Goal: Information Seeking & Learning: Learn about a topic

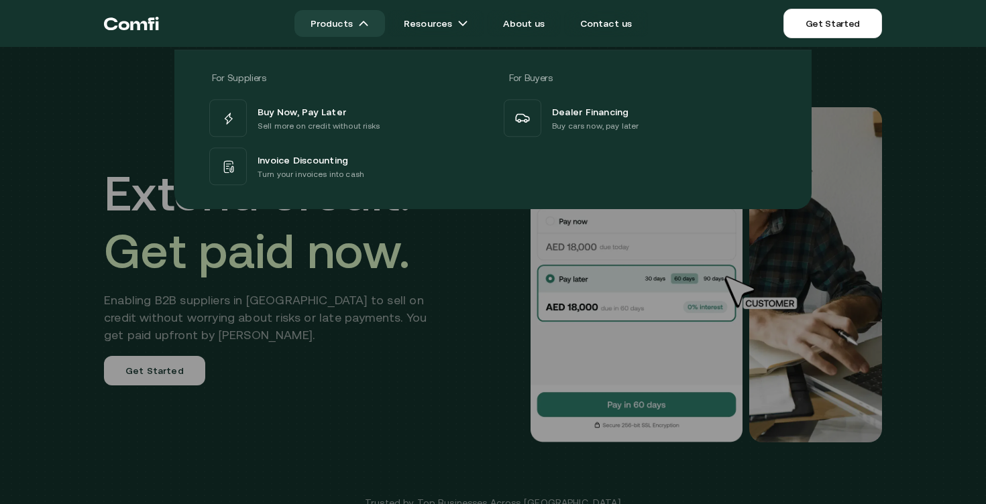
click at [363, 30] on link "Products" at bounding box center [339, 23] width 91 height 27
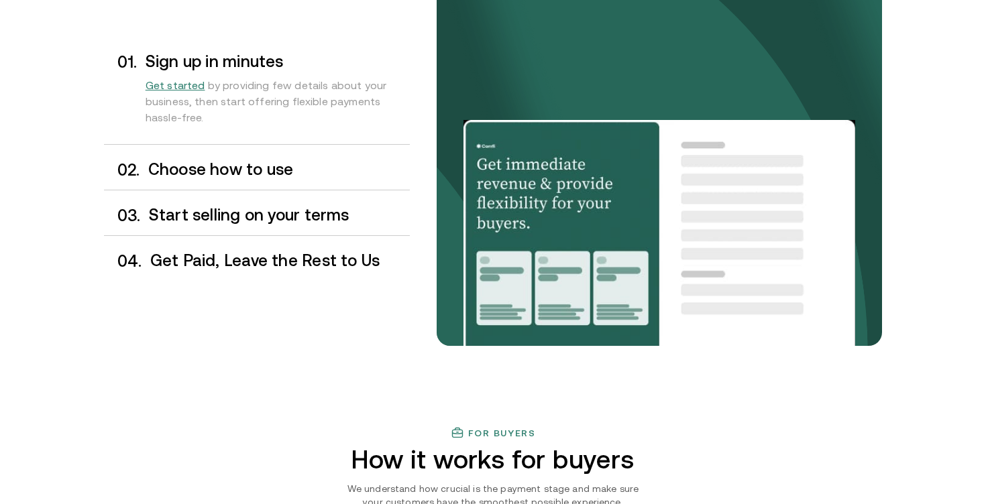
scroll to position [1181, 0]
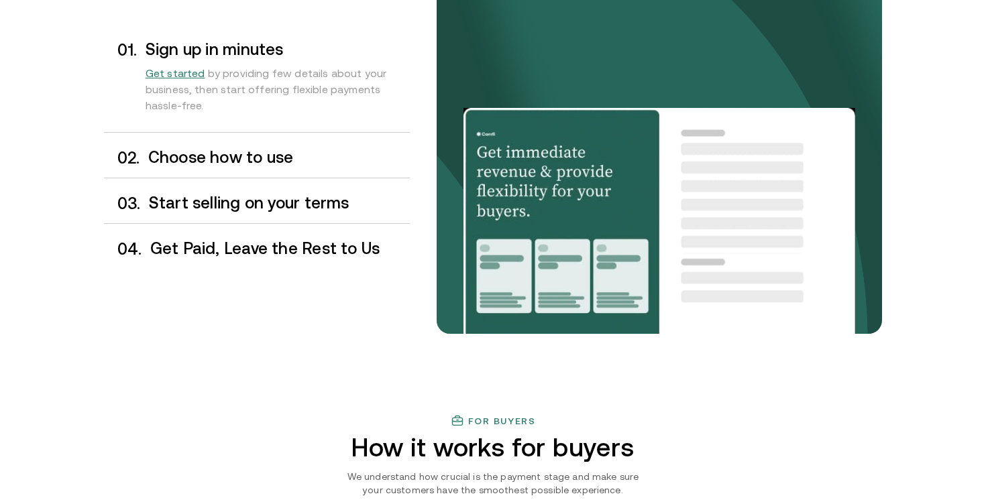
click at [285, 162] on h3 "Choose how to use" at bounding box center [279, 157] width 262 height 17
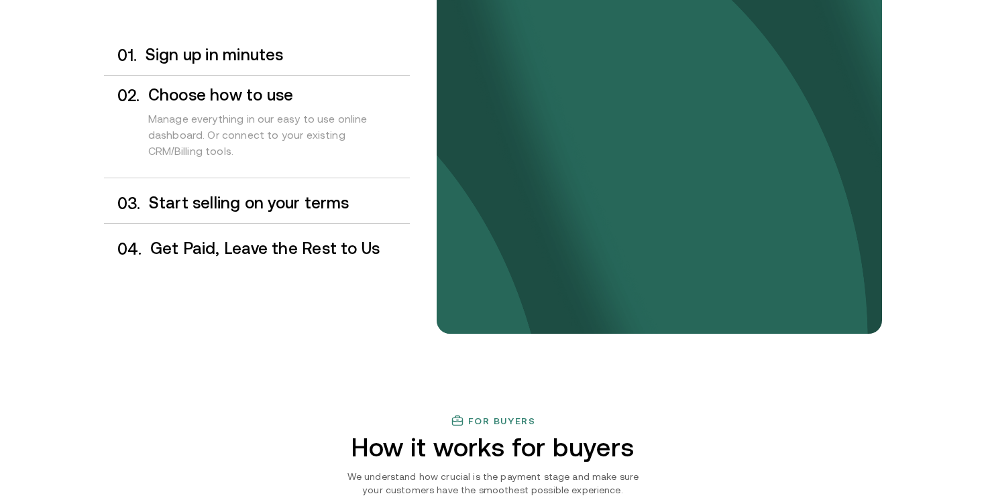
click at [280, 95] on h3 "Choose how to use" at bounding box center [279, 95] width 262 height 17
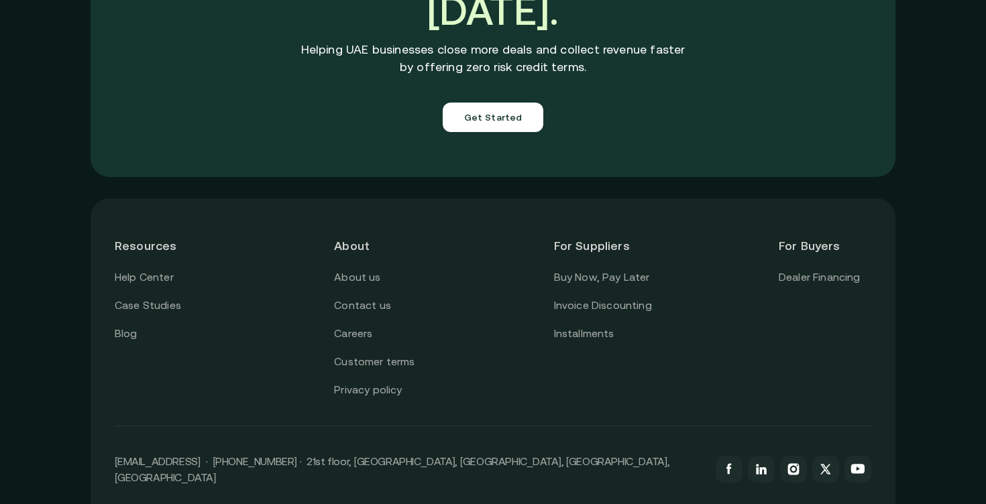
scroll to position [4764, 0]
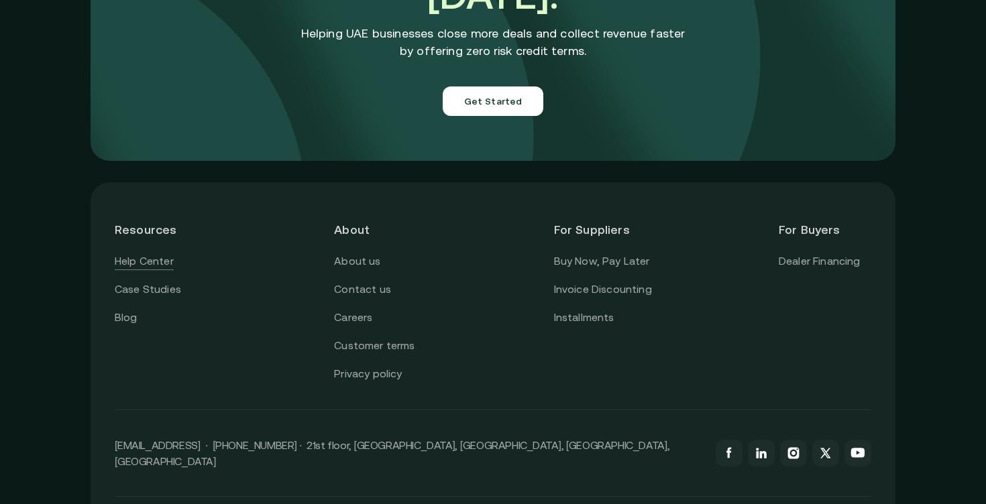
click at [140, 253] on link "Help Center" at bounding box center [144, 261] width 59 height 17
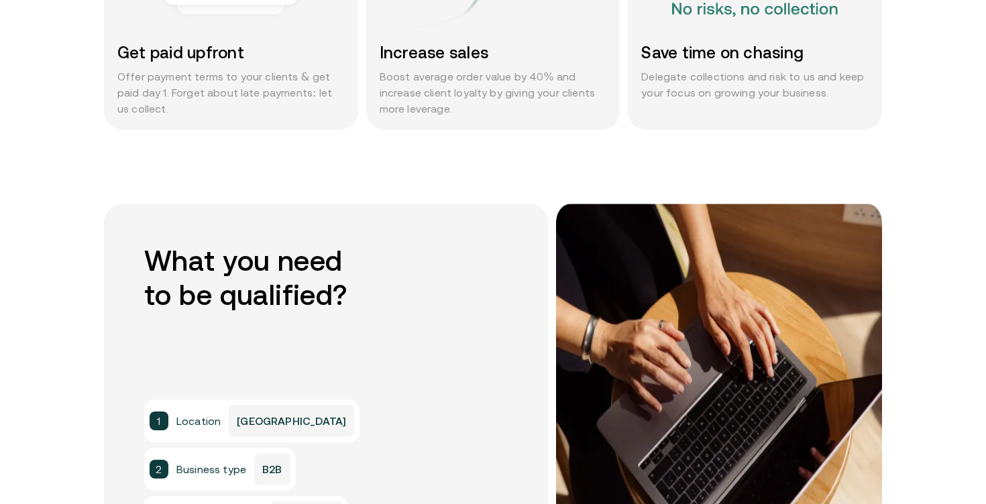
scroll to position [838, 0]
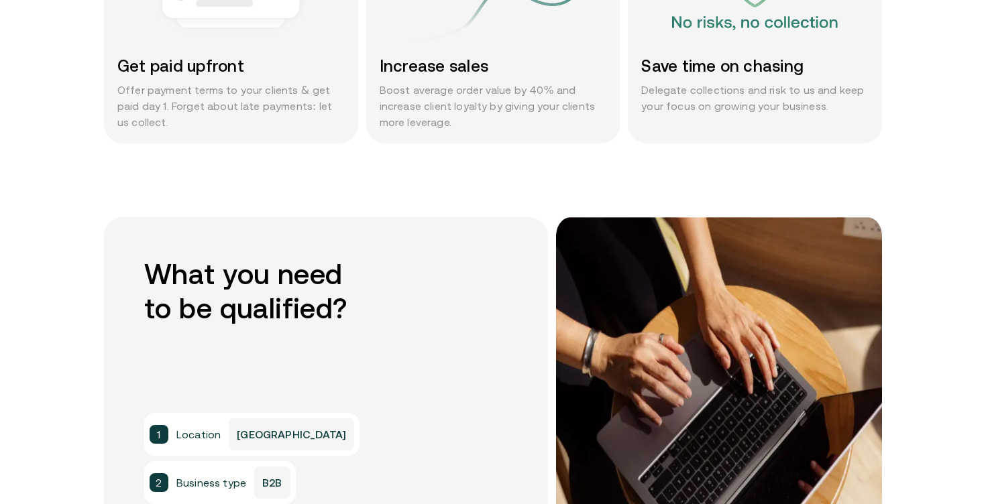
drag, startPoint x: 595, startPoint y: 323, endPoint x: 588, endPoint y: 318, distance: 8.7
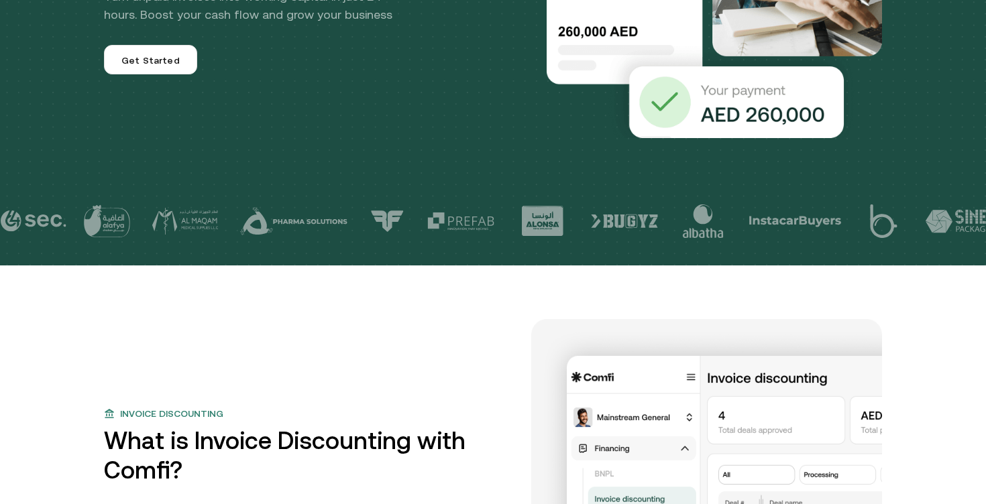
scroll to position [51, 0]
